Goal: Transaction & Acquisition: Register for event/course

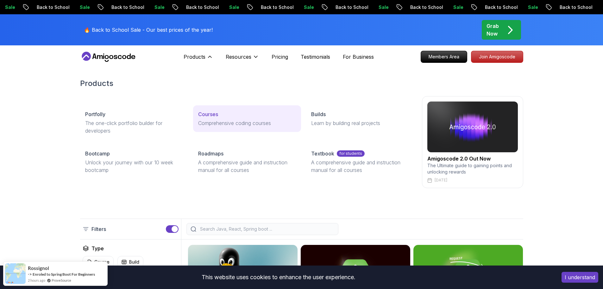
click at [214, 120] on p "Comprehensive coding courses" at bounding box center [247, 123] width 98 height 8
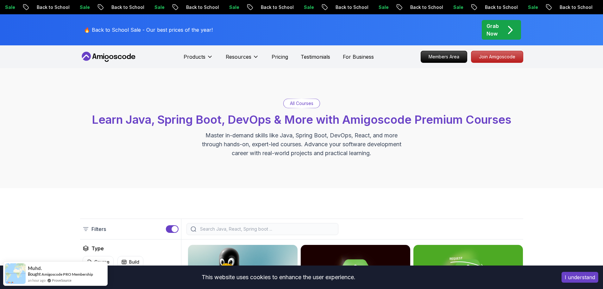
click at [296, 103] on p "All Courses" at bounding box center [301, 103] width 23 height 6
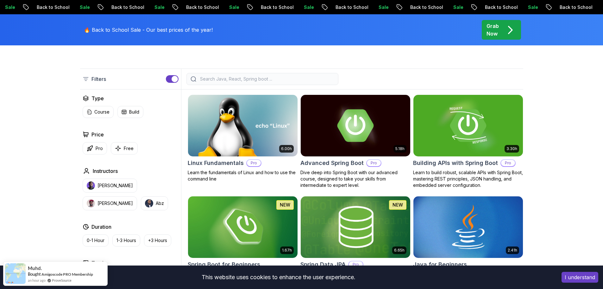
scroll to position [127, 0]
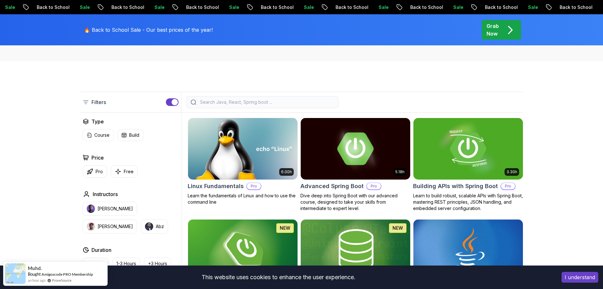
click at [264, 154] on img at bounding box center [242, 148] width 115 height 64
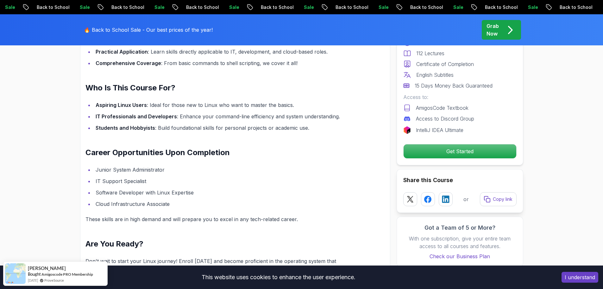
scroll to position [729, 0]
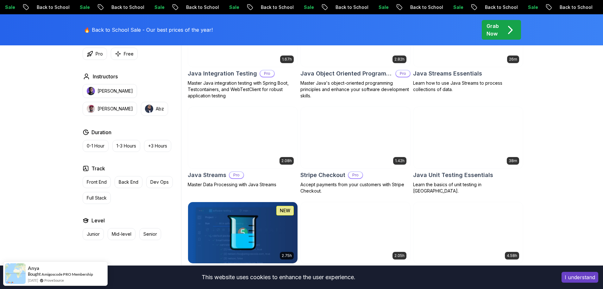
scroll to position [1045, 0]
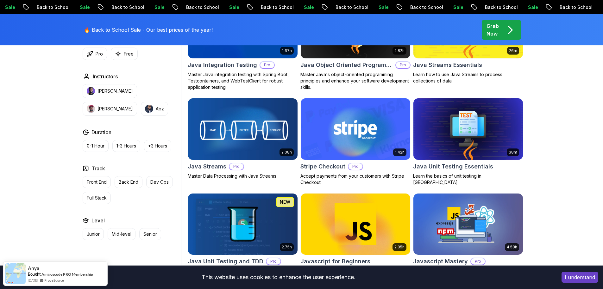
click at [258, 129] on img at bounding box center [242, 129] width 115 height 64
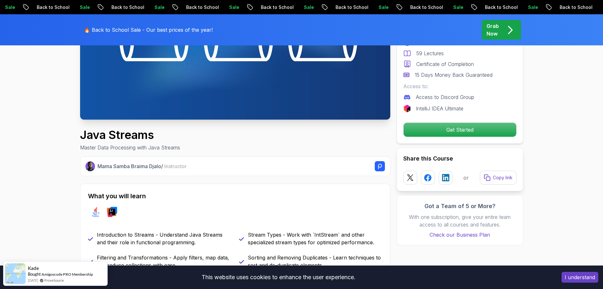
scroll to position [190, 0]
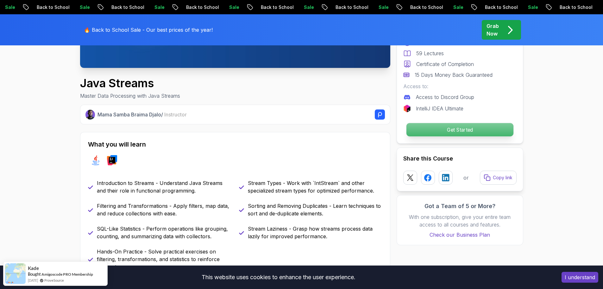
click at [449, 132] on p "Get Started" at bounding box center [459, 129] width 107 height 13
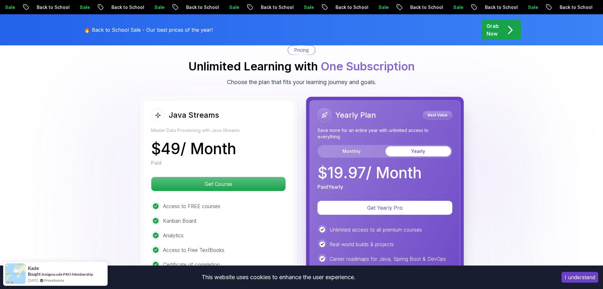
scroll to position [1354, 0]
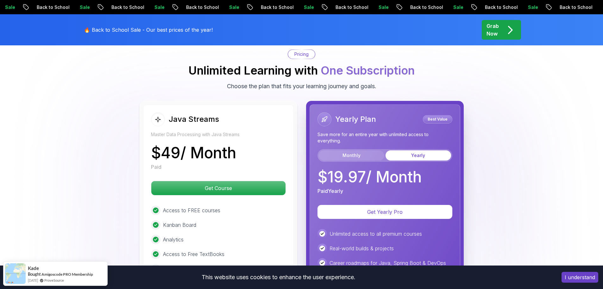
click at [366, 150] on button "Monthly" at bounding box center [352, 155] width 66 height 10
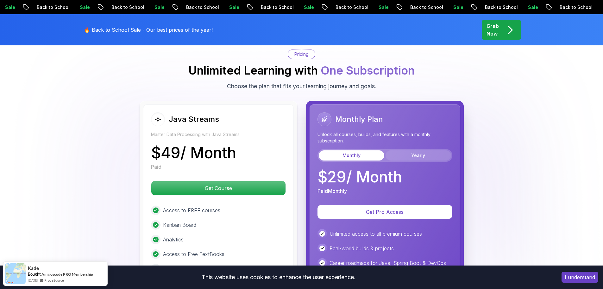
click at [426, 150] on button "Yearly" at bounding box center [419, 155] width 66 height 10
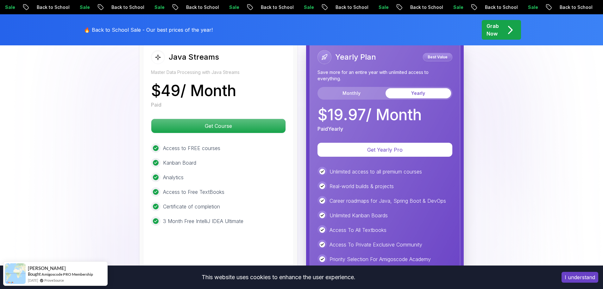
scroll to position [1417, 0]
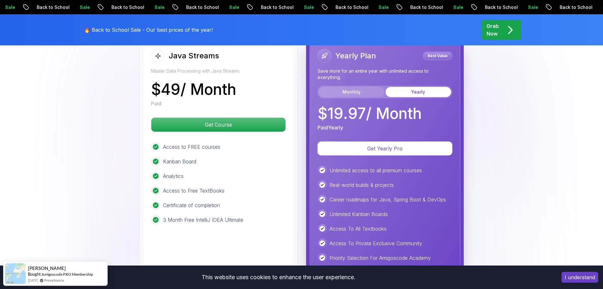
drag, startPoint x: 360, startPoint y: 79, endPoint x: 370, endPoint y: 81, distance: 10.6
click at [360, 87] on button "Monthly" at bounding box center [352, 92] width 66 height 10
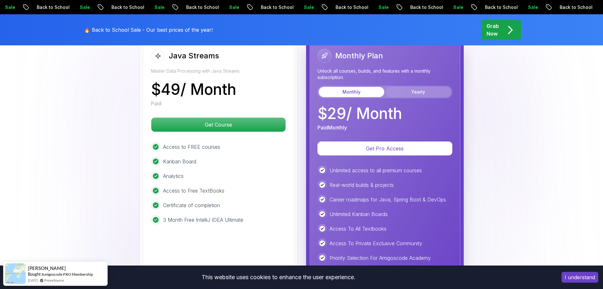
click at [427, 87] on button "Yearly" at bounding box center [419, 92] width 66 height 10
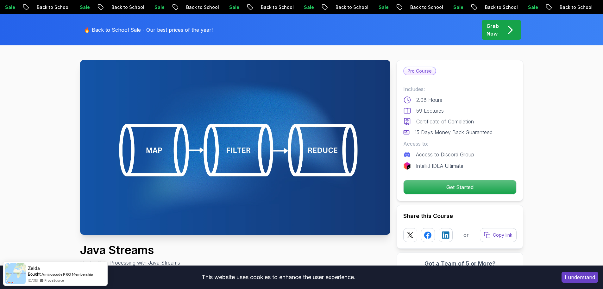
scroll to position [0, 0]
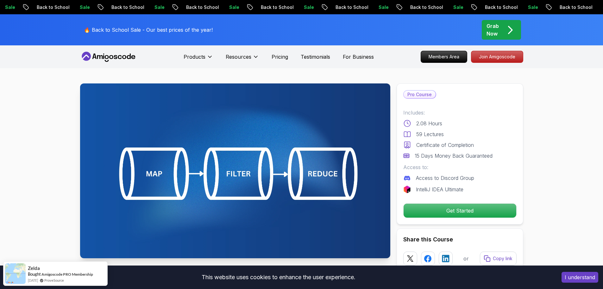
click at [113, 54] on icon at bounding box center [108, 57] width 57 height 10
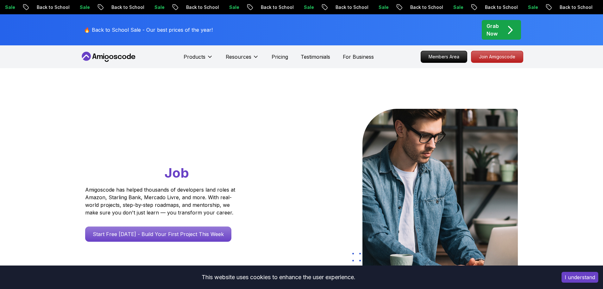
click at [113, 54] on icon at bounding box center [108, 57] width 57 height 10
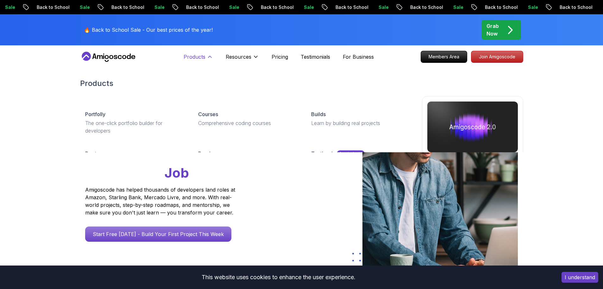
click at [199, 56] on p "Products" at bounding box center [195, 57] width 22 height 8
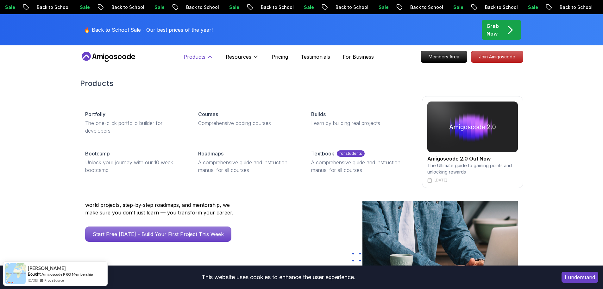
click at [202, 54] on p "Products" at bounding box center [195, 57] width 22 height 8
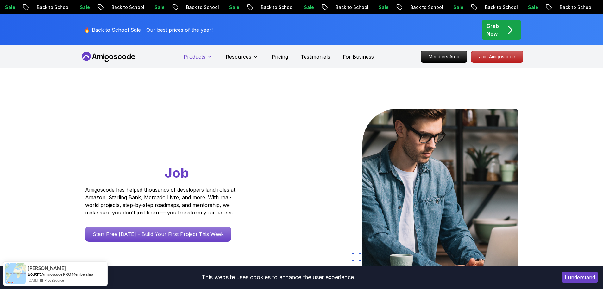
click at [201, 57] on p "Products" at bounding box center [195, 57] width 22 height 8
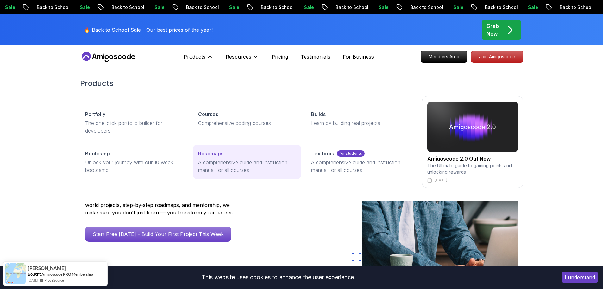
click at [226, 154] on div "Roadmaps" at bounding box center [247, 154] width 98 height 8
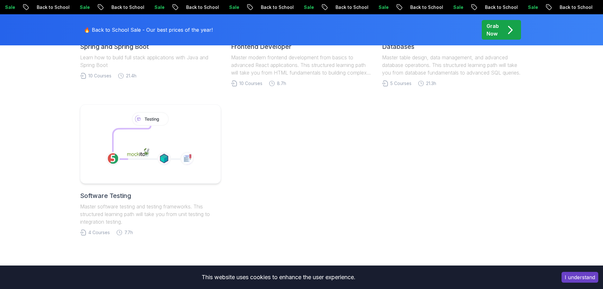
scroll to position [317, 0]
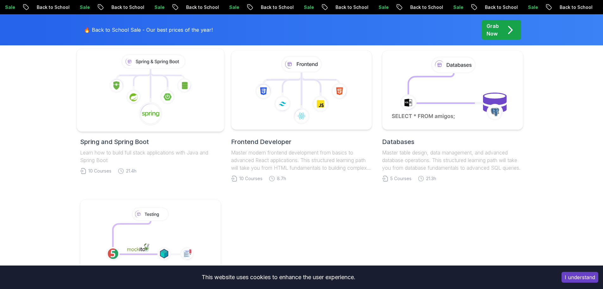
click at [143, 105] on icon at bounding box center [150, 114] width 24 height 24
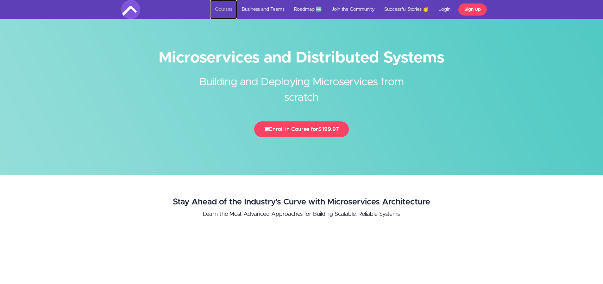
click at [230, 7] on link "Courses" at bounding box center [223, 9] width 27 height 19
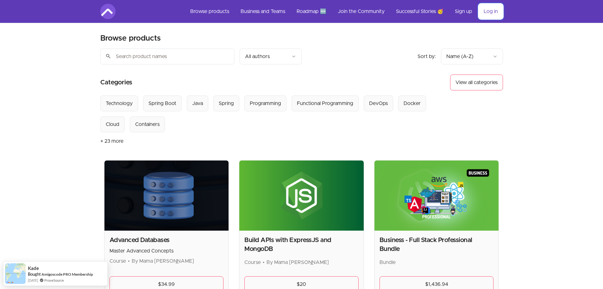
click at [487, 12] on link "Log in" at bounding box center [491, 11] width 24 height 15
click at [463, 12] on link "Sign up" at bounding box center [464, 11] width 28 height 15
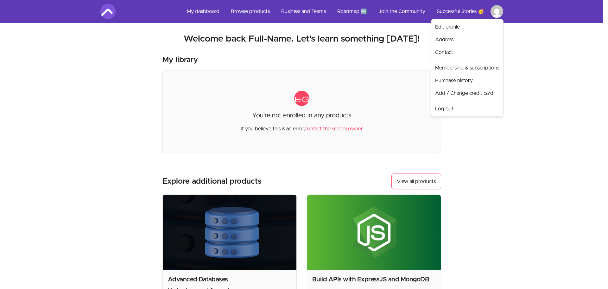
click at [500, 11] on html "Skip to main content Main menu Includes navigation links and user settings My d…" at bounding box center [304, 214] width 608 height 429
click at [347, 10] on html "Skip to main content Main menu Includes navigation links and user settings My d…" at bounding box center [304, 214] width 608 height 429
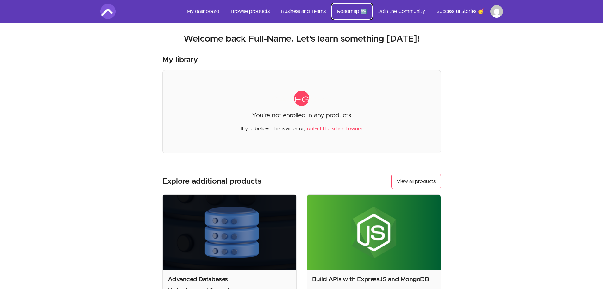
click at [352, 10] on link "Roadmap 🆕" at bounding box center [352, 11] width 40 height 15
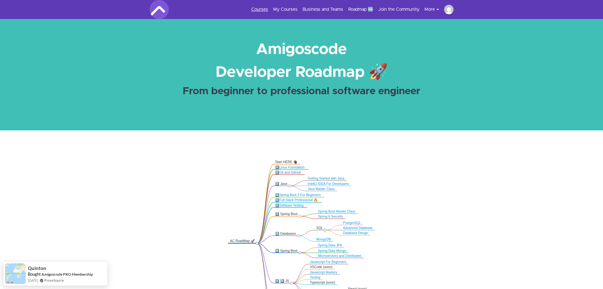
click at [258, 6] on link "Courses" at bounding box center [260, 9] width 17 height 6
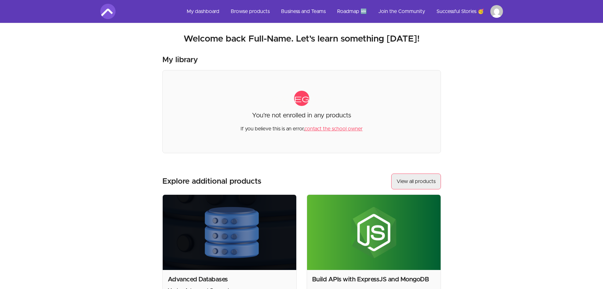
click at [419, 182] on link "View all products" at bounding box center [417, 181] width 50 height 16
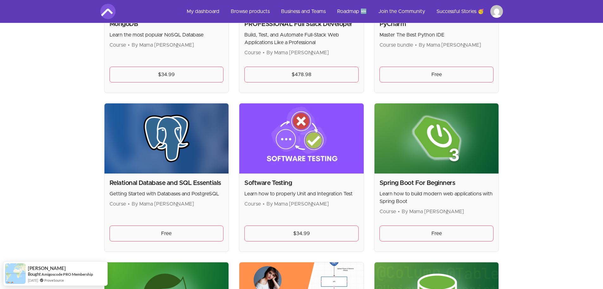
scroll to position [1330, 0]
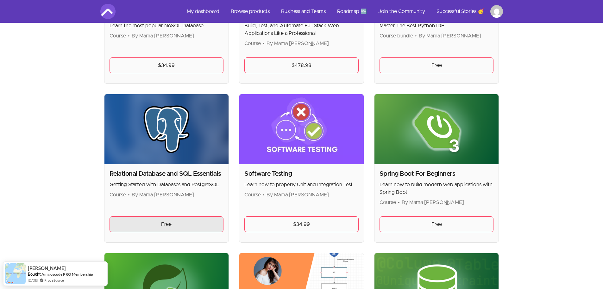
click at [174, 226] on link "Free" at bounding box center [167, 224] width 114 height 16
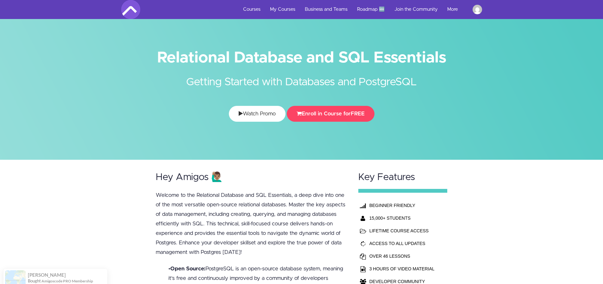
click at [273, 113] on link "Watch Promo" at bounding box center [257, 114] width 57 height 16
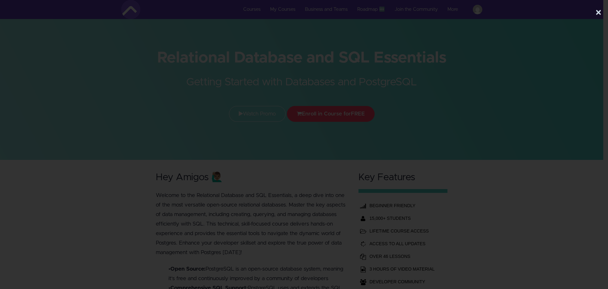
click at [555, 81] on div at bounding box center [301, 137] width 603 height 221
click at [599, 12] on button "×" at bounding box center [598, 12] width 6 height 13
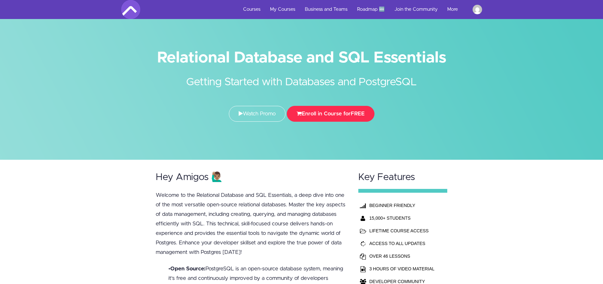
click at [302, 115] on icon "submit" at bounding box center [299, 113] width 5 height 5
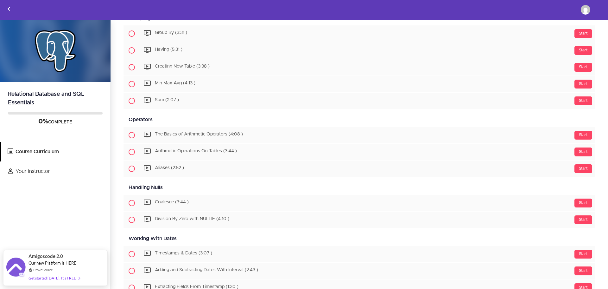
scroll to position [473, 0]
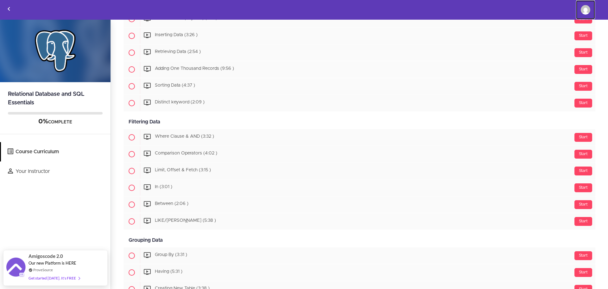
click at [587, 11] on img at bounding box center [586, 10] width 10 height 10
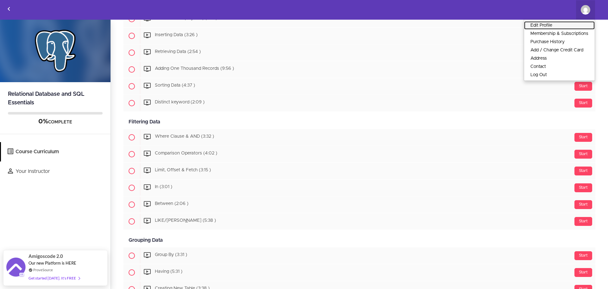
click at [539, 25] on link "Edit Profile" at bounding box center [559, 25] width 71 height 8
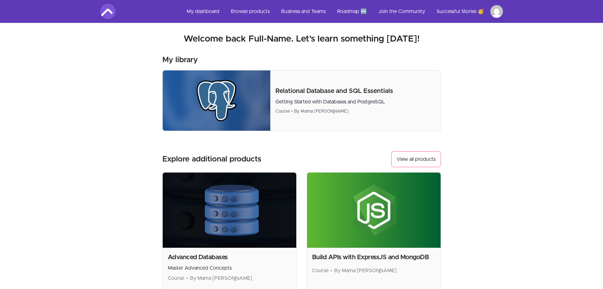
click at [494, 13] on html "Skip to main content Main menu Includes navigation links and user settings My d…" at bounding box center [301, 203] width 603 height 407
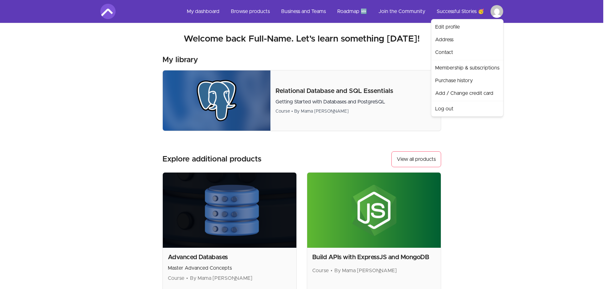
click at [201, 9] on html "Skip to main content Main menu Includes navigation links and user settings My d…" at bounding box center [304, 203] width 608 height 407
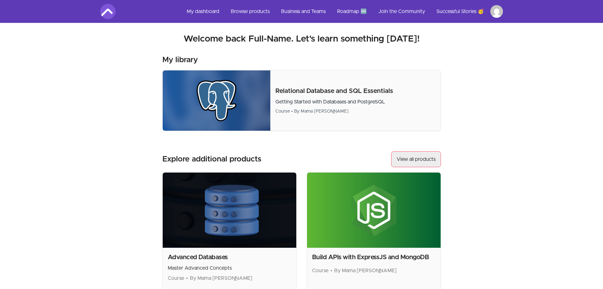
click at [416, 163] on link "View all products" at bounding box center [417, 159] width 50 height 16
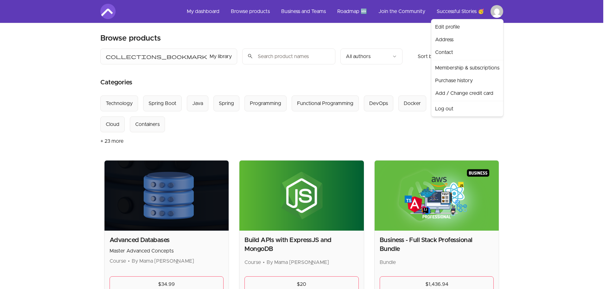
click at [449, 109] on link "Log out" at bounding box center [467, 108] width 69 height 13
